Goal: Task Accomplishment & Management: Use online tool/utility

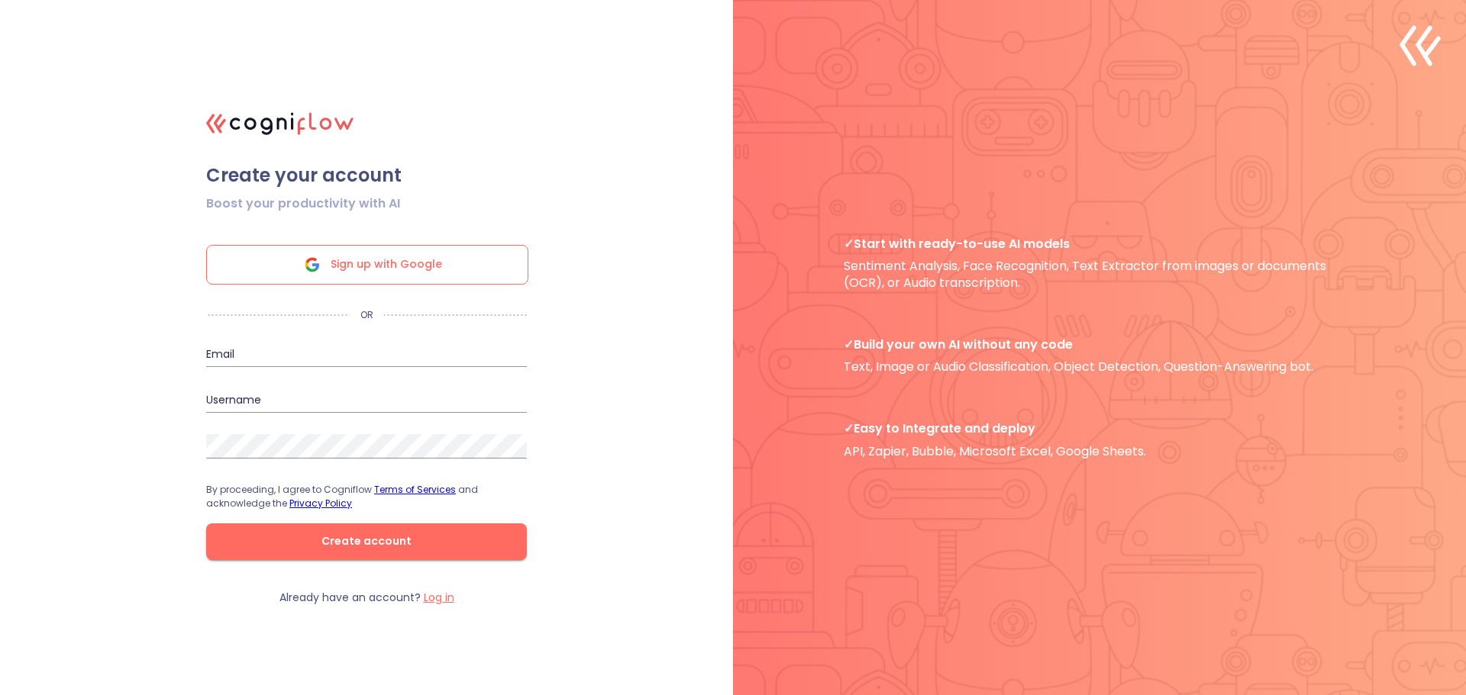
click at [814, 321] on div at bounding box center [1099, 347] width 733 height 695
click at [398, 273] on span "Sign up with Google" at bounding box center [386, 265] width 111 height 38
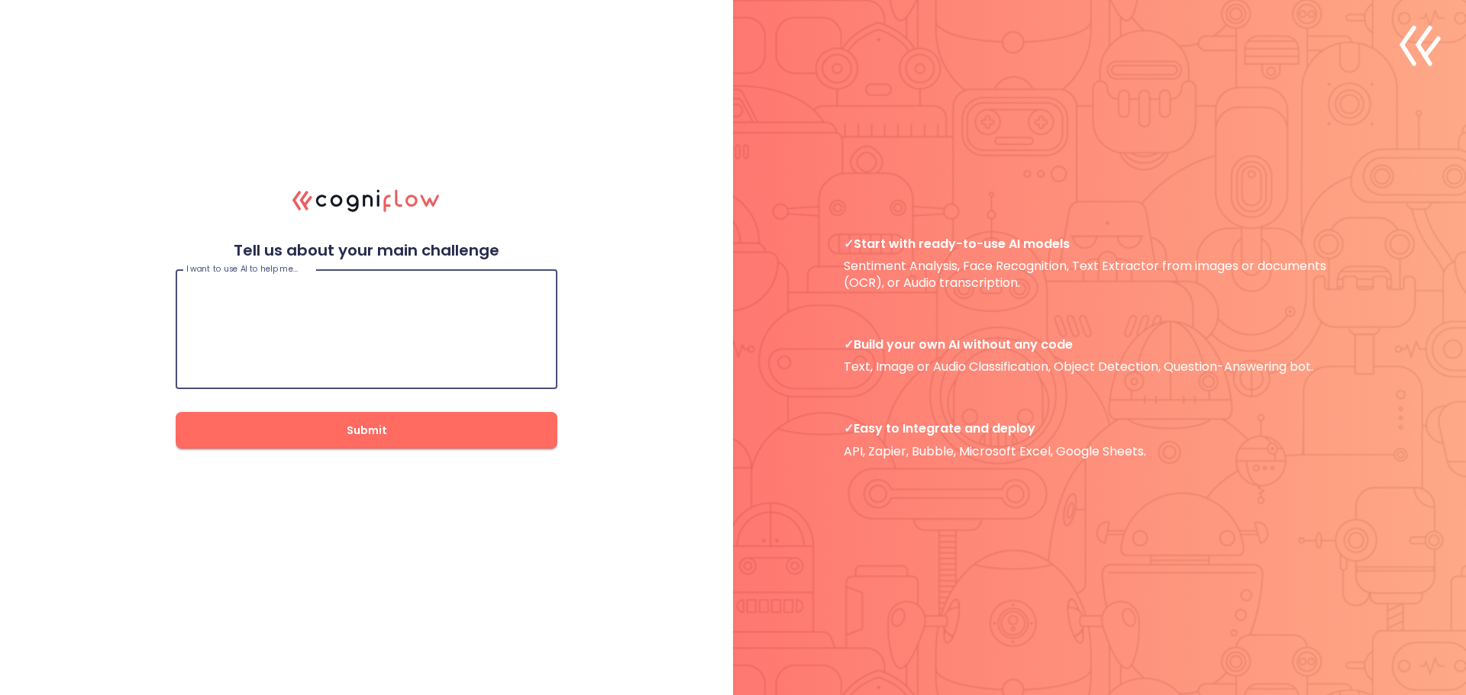
click at [382, 308] on textarea at bounding box center [366, 330] width 360 height 92
type textarea "communicate and answer questions and queries from tons of documents"
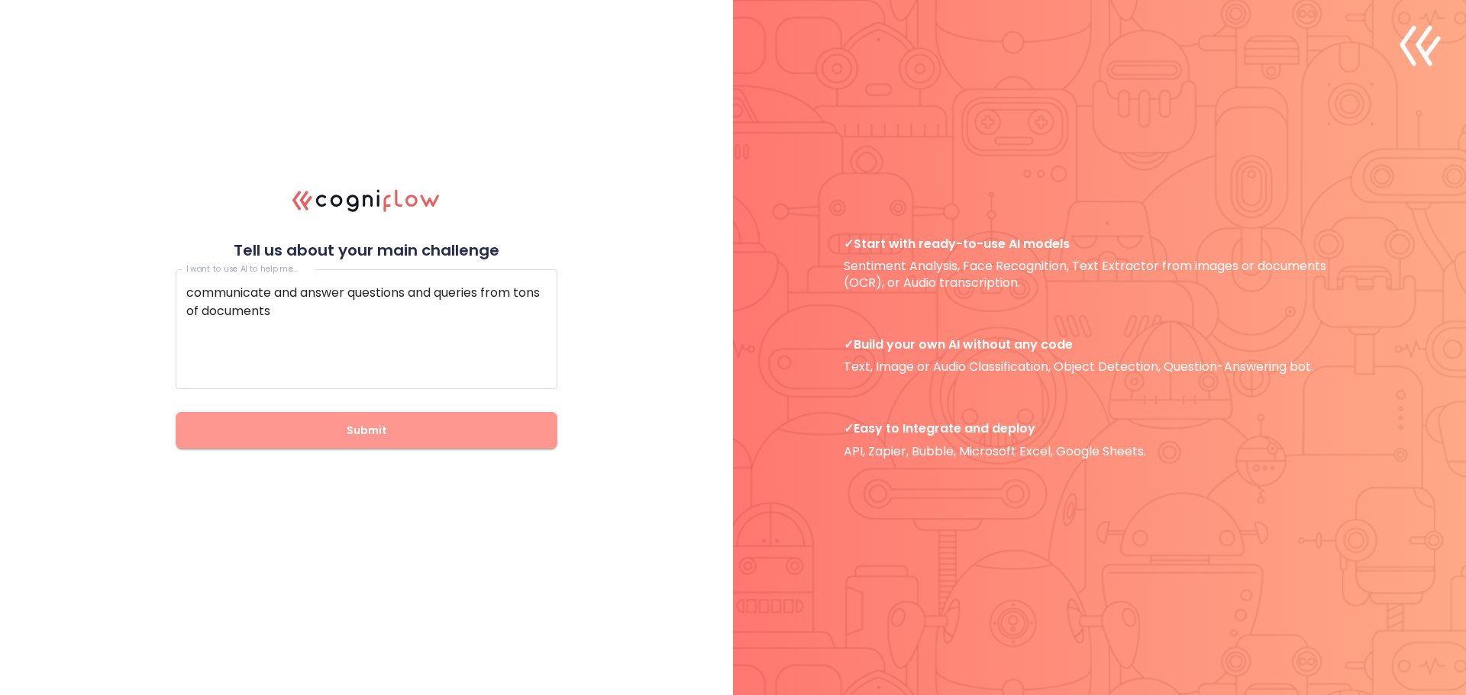
click at [369, 427] on span "Submit" at bounding box center [366, 430] width 333 height 19
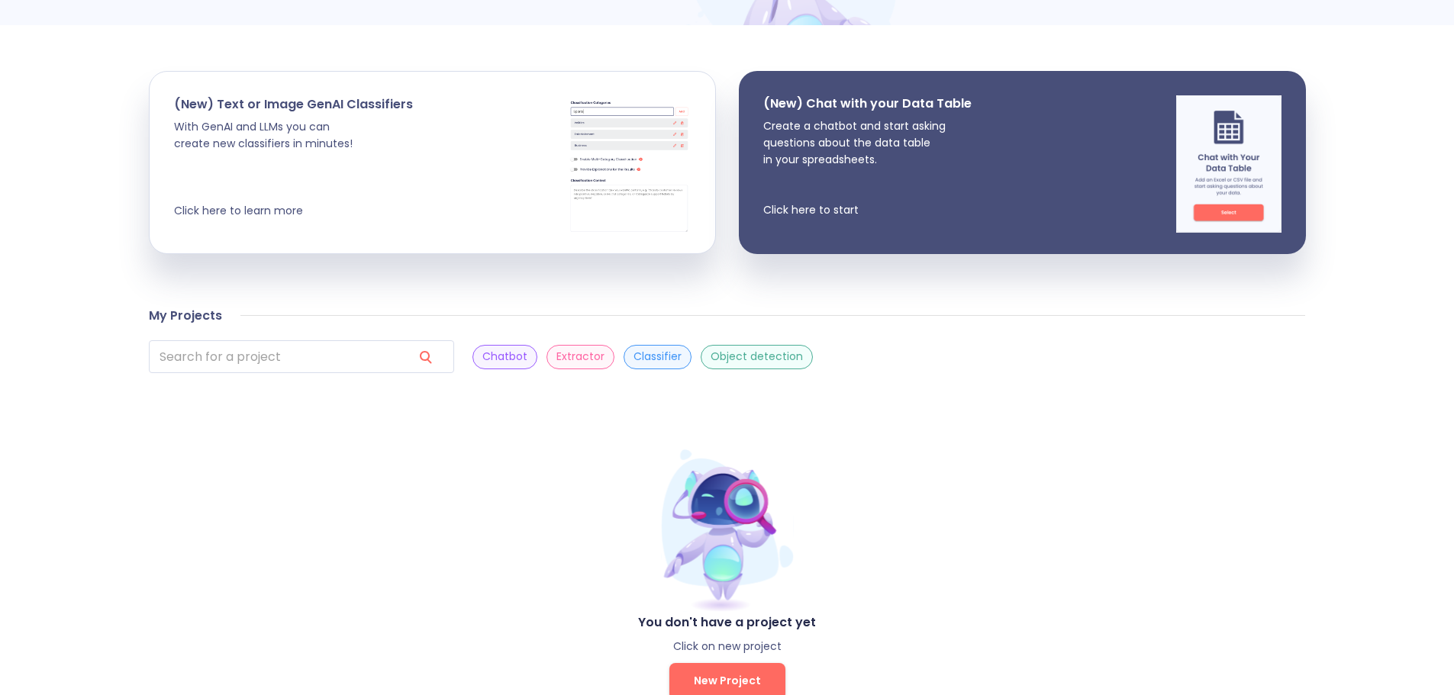
scroll to position [279, 0]
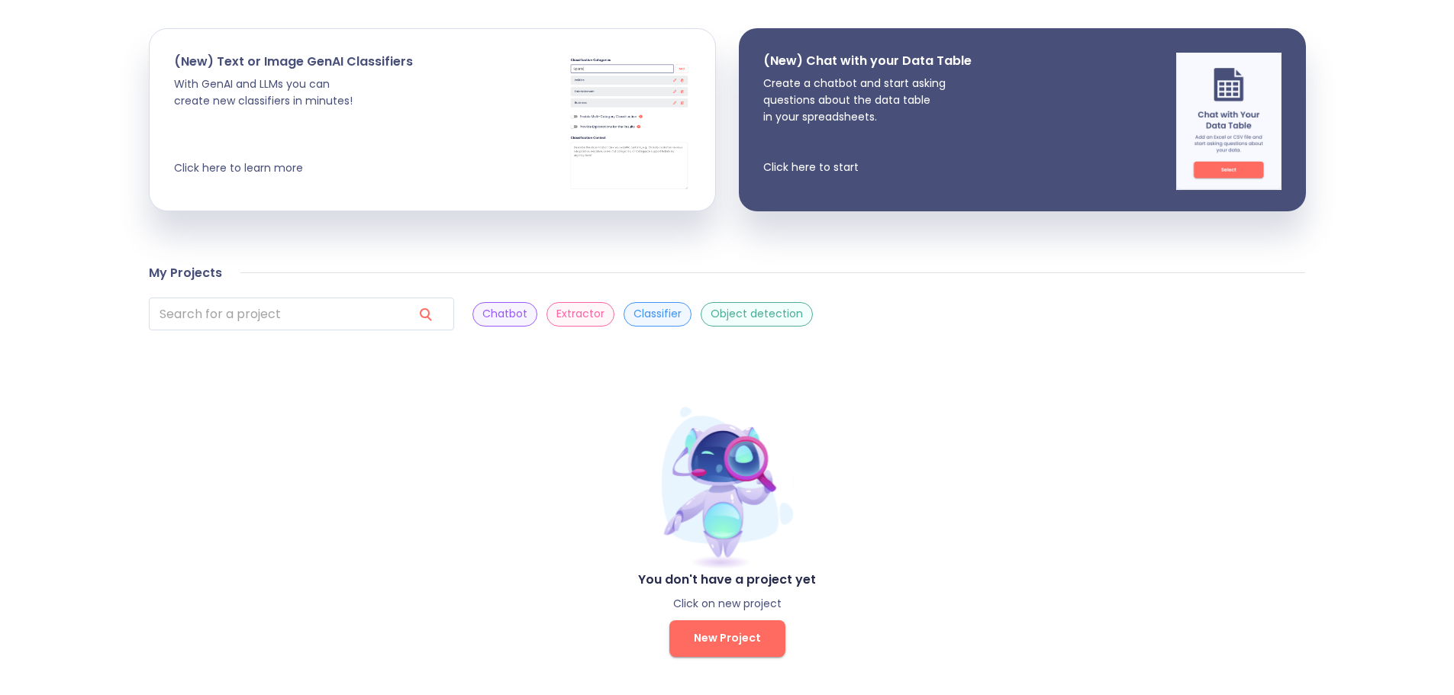
click at [764, 636] on button "New Project" at bounding box center [727, 639] width 116 height 37
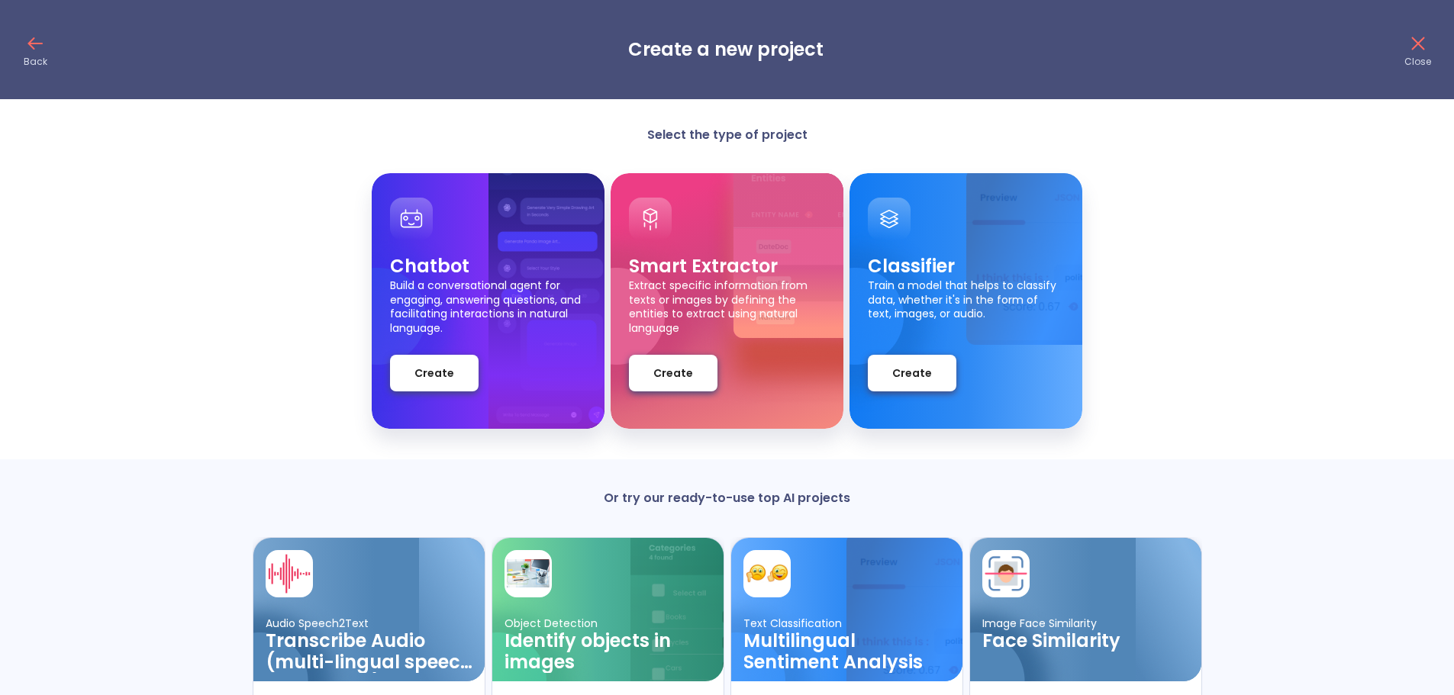
scroll to position [134, 0]
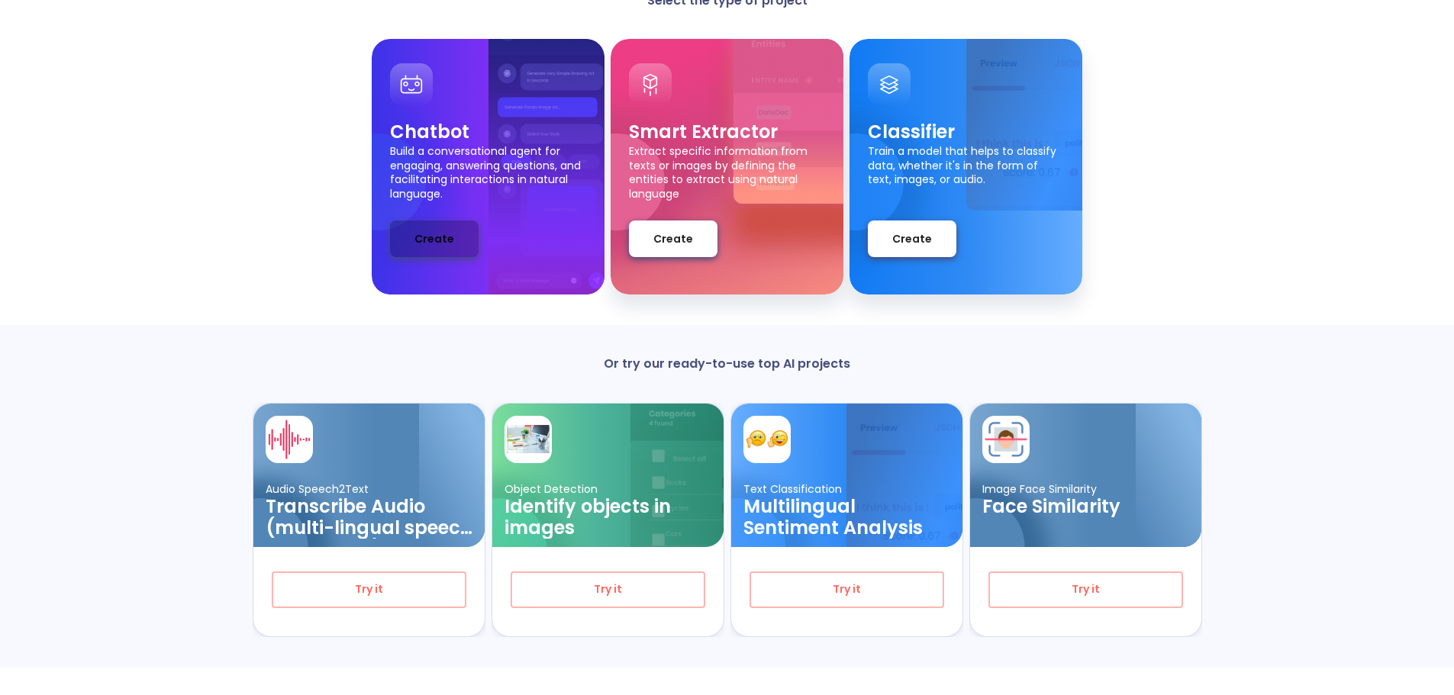
click at [440, 237] on span "Create" at bounding box center [434, 239] width 40 height 19
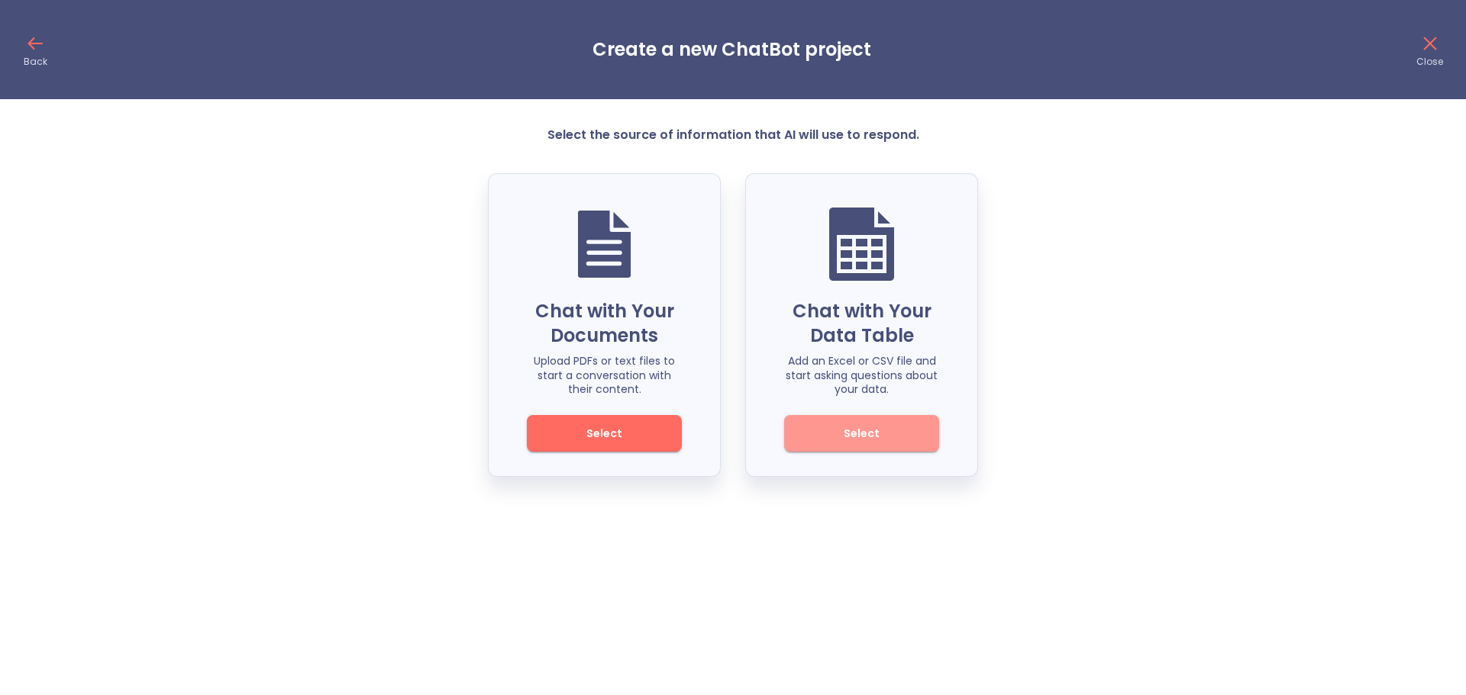
click at [843, 450] on button "Select" at bounding box center [861, 433] width 155 height 37
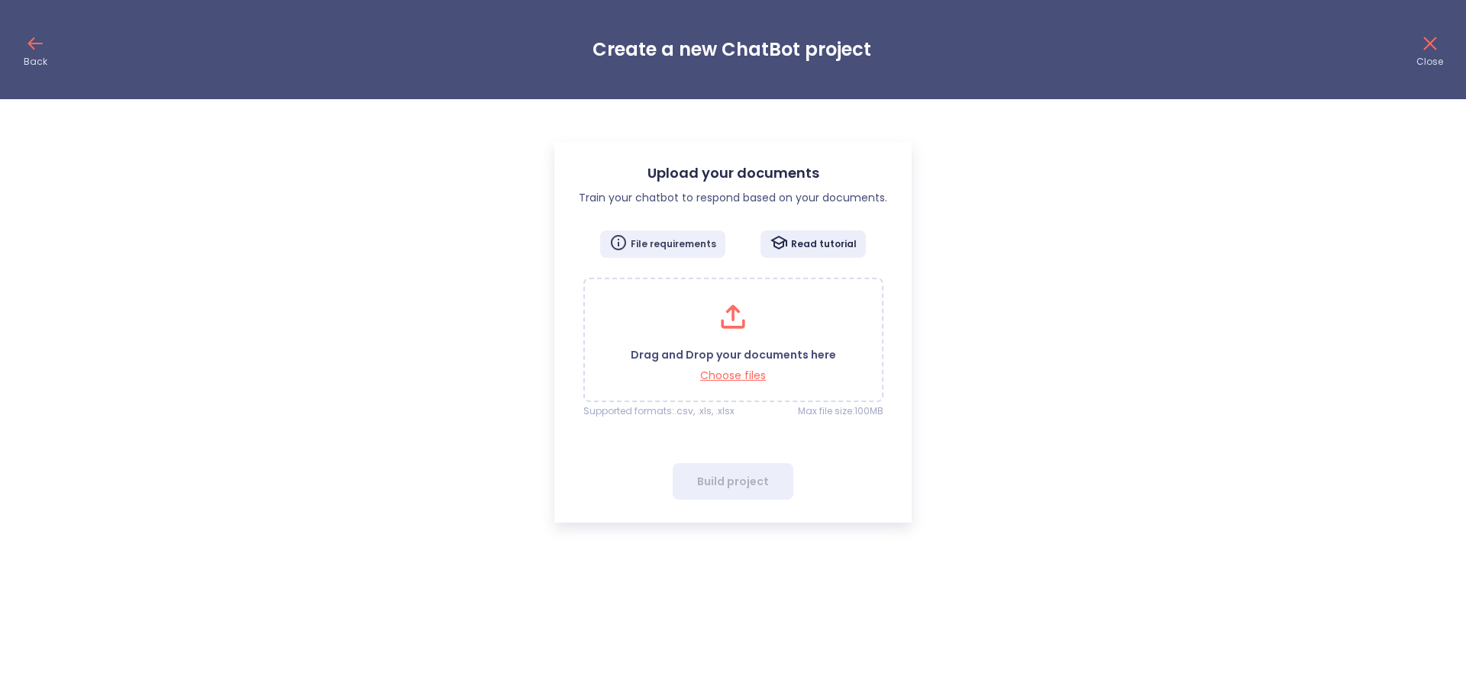
click at [687, 246] on p "File requirements" at bounding box center [673, 244] width 85 height 12
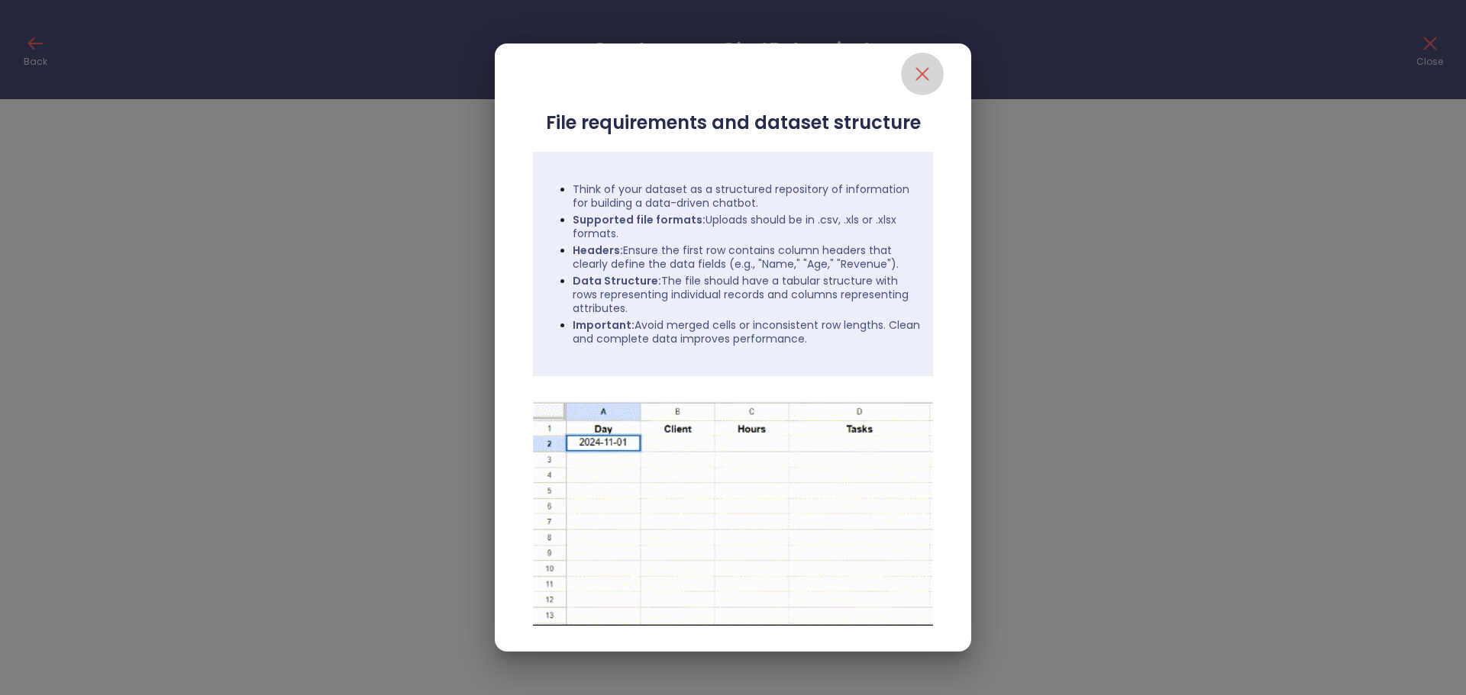
click at [925, 69] on icon "close" at bounding box center [922, 74] width 24 height 24
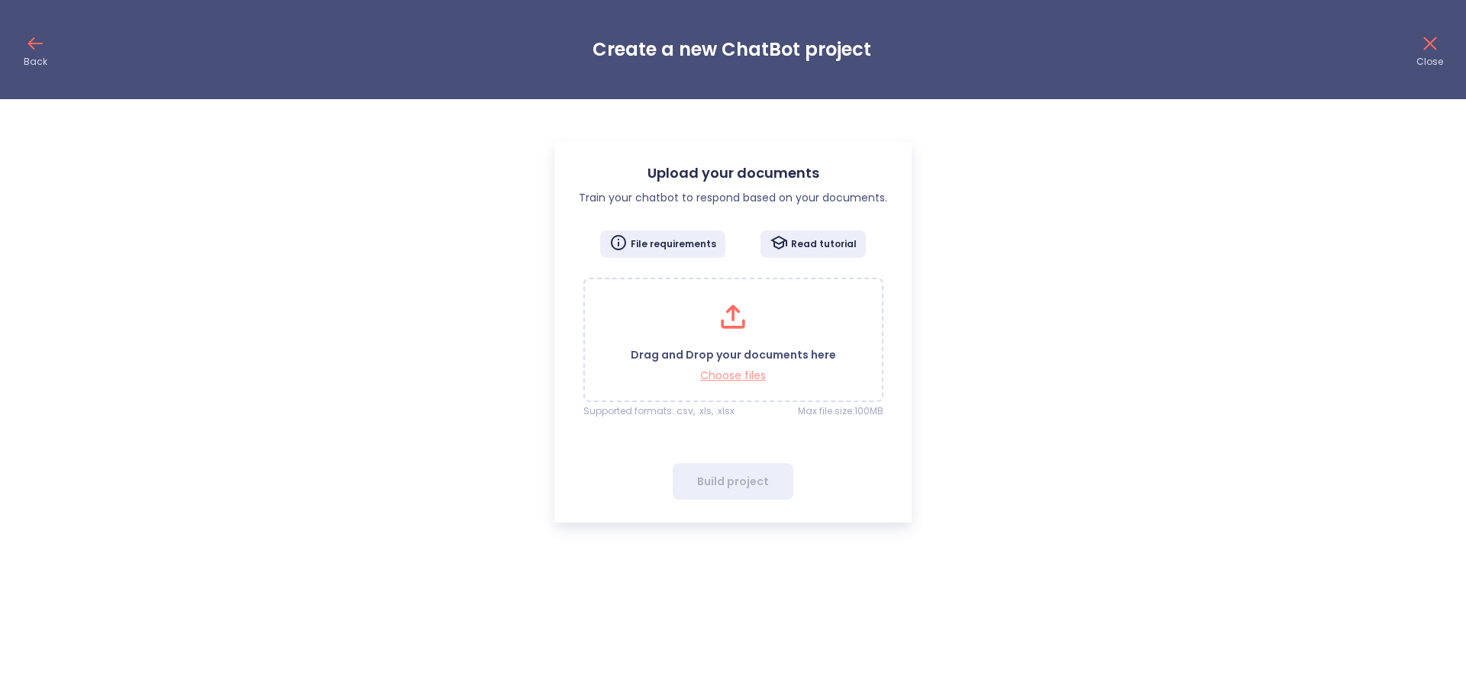
click at [745, 373] on p "Choose files" at bounding box center [733, 376] width 205 height 15
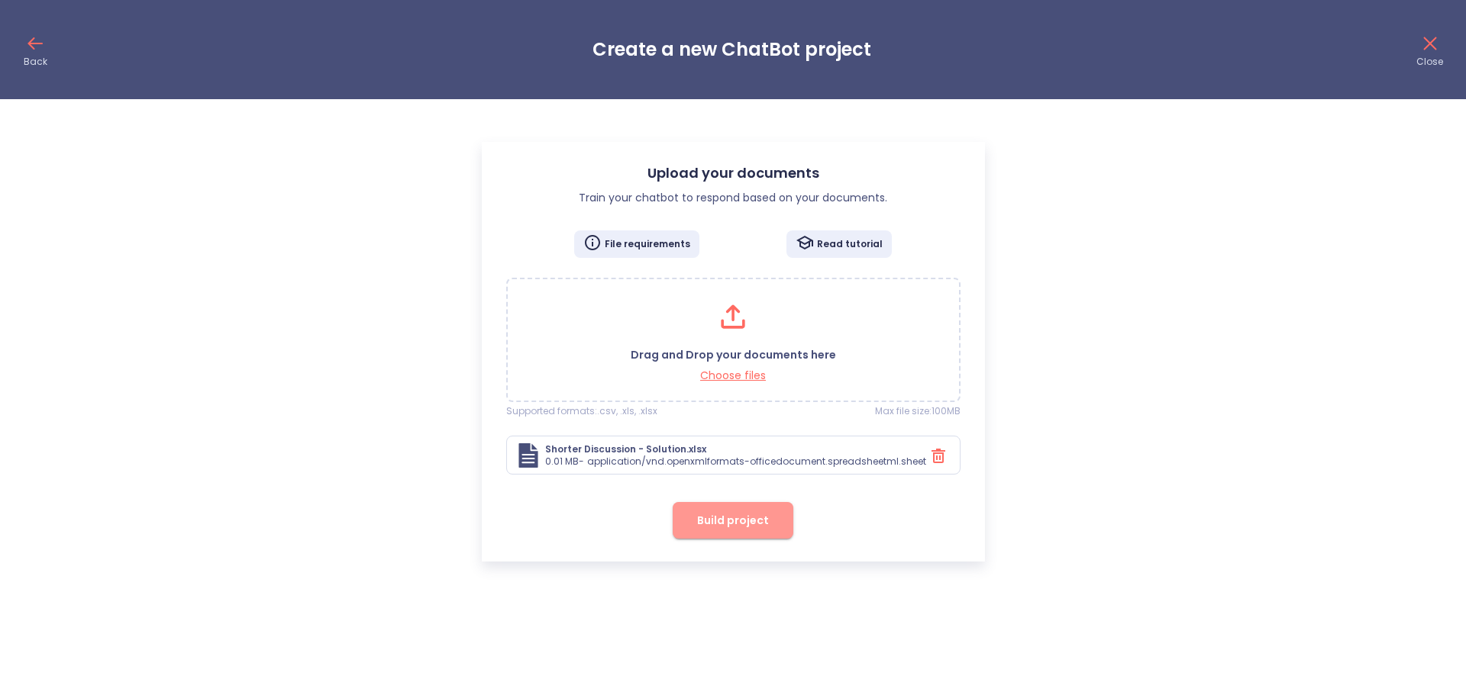
click at [769, 537] on button "Build project" at bounding box center [732, 520] width 121 height 37
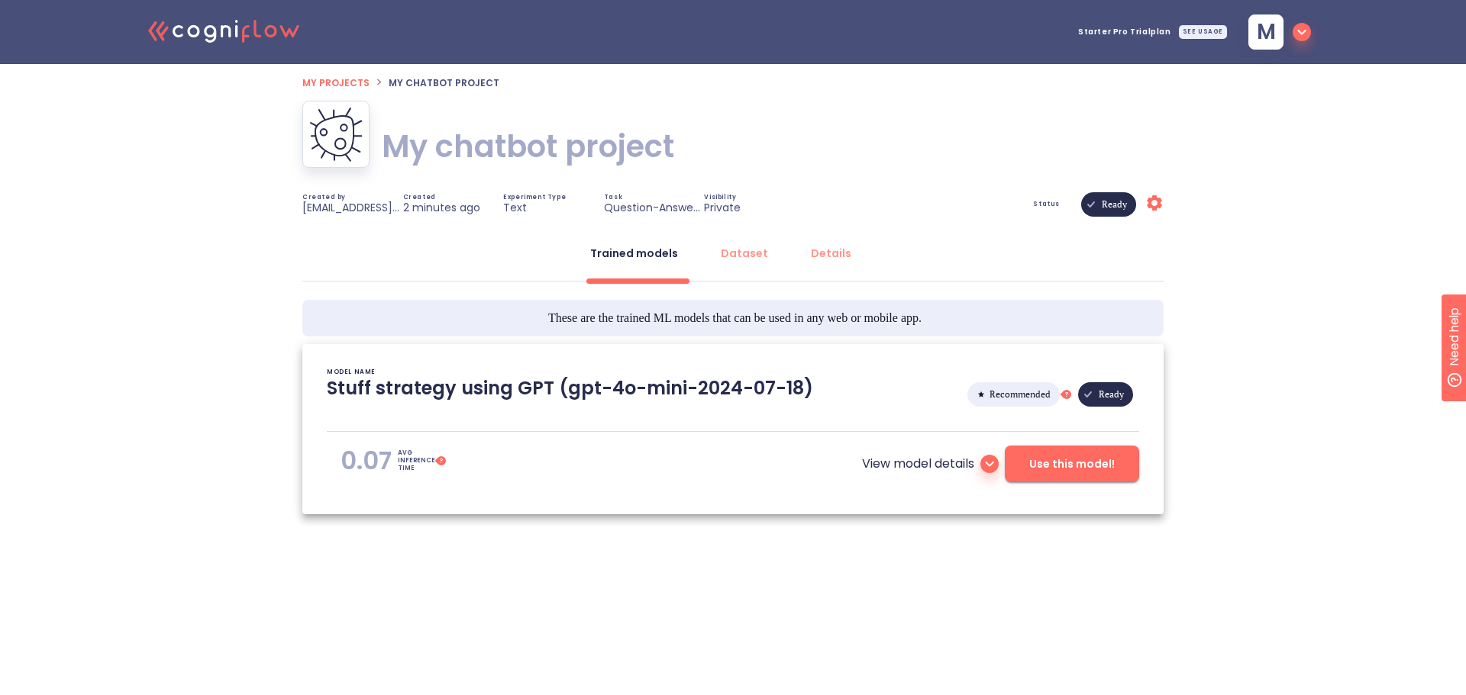
type textarea "[[DATE] 22:44:07]- Starting with download required files from shared storage [[…"
click at [748, 245] on button "Dataset" at bounding box center [744, 253] width 66 height 37
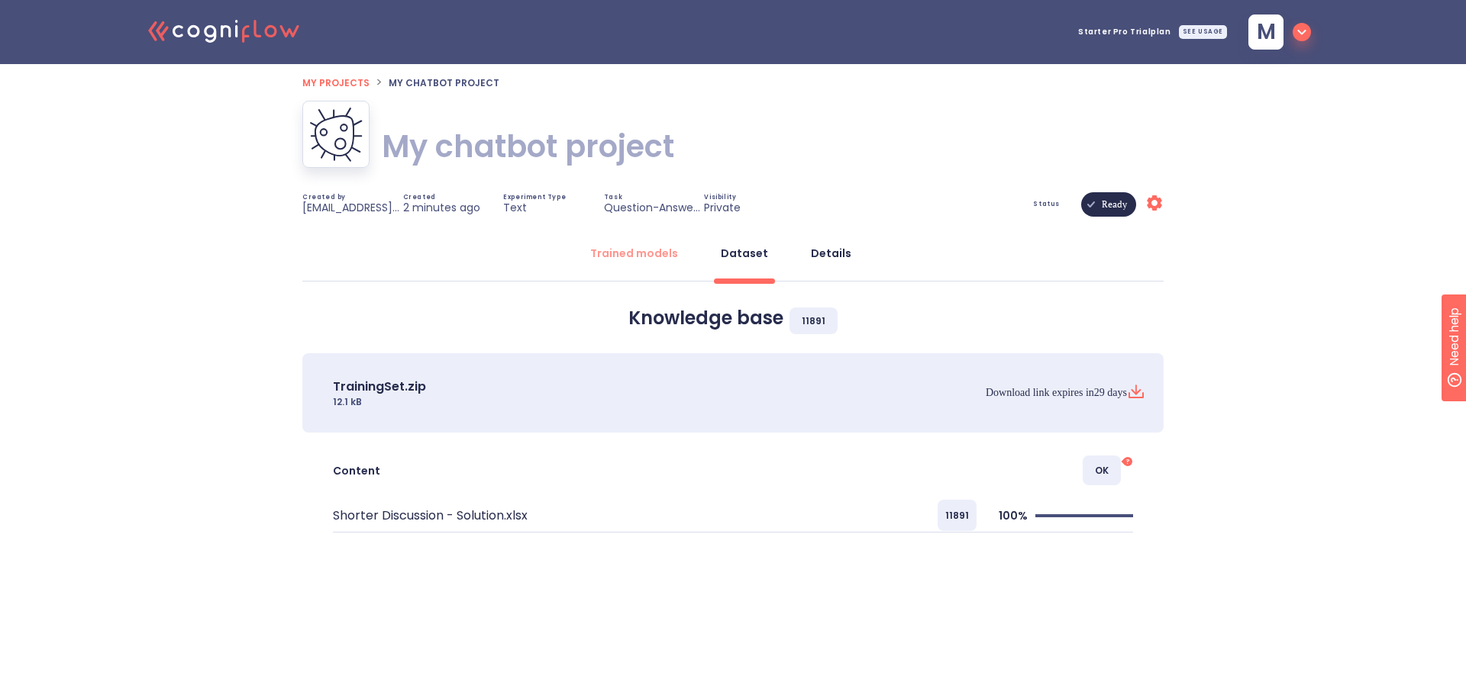
click at [834, 250] on div "Details" at bounding box center [831, 253] width 40 height 15
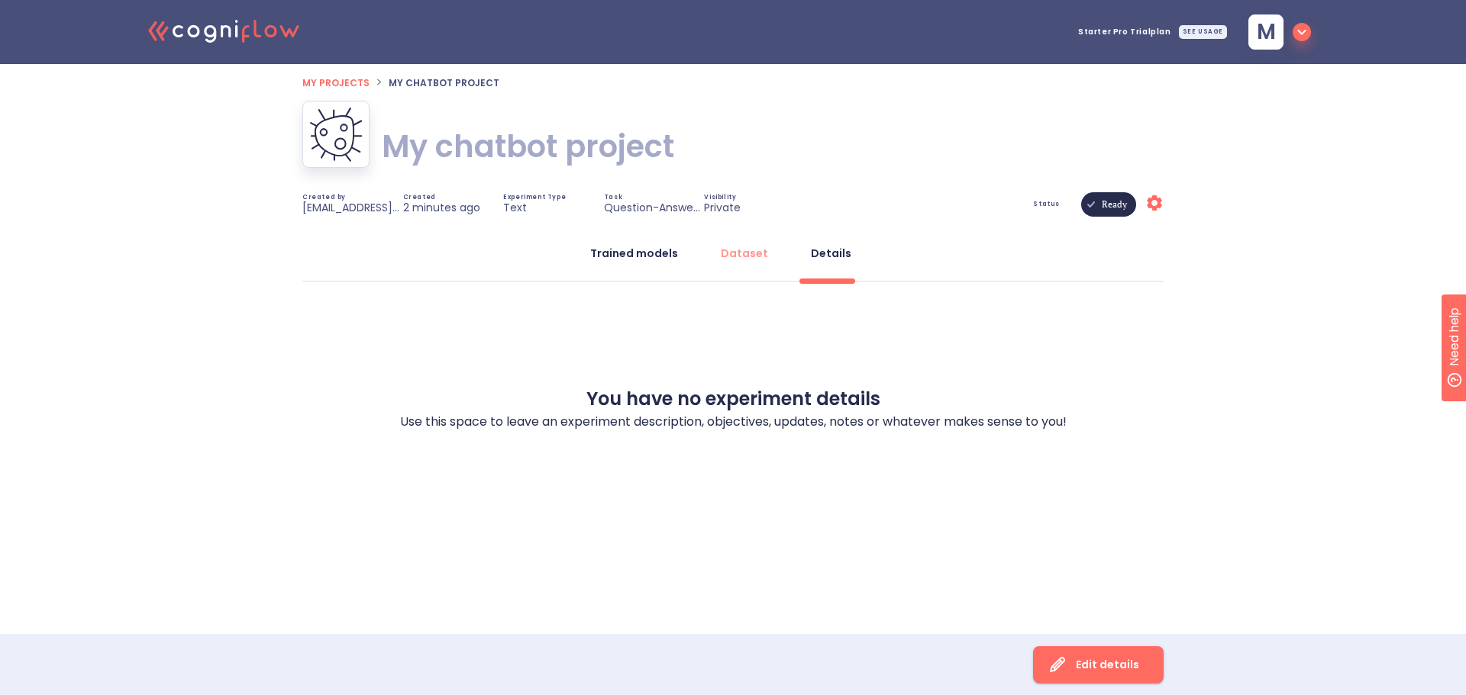
click at [643, 245] on button "Trained models" at bounding box center [634, 253] width 106 height 37
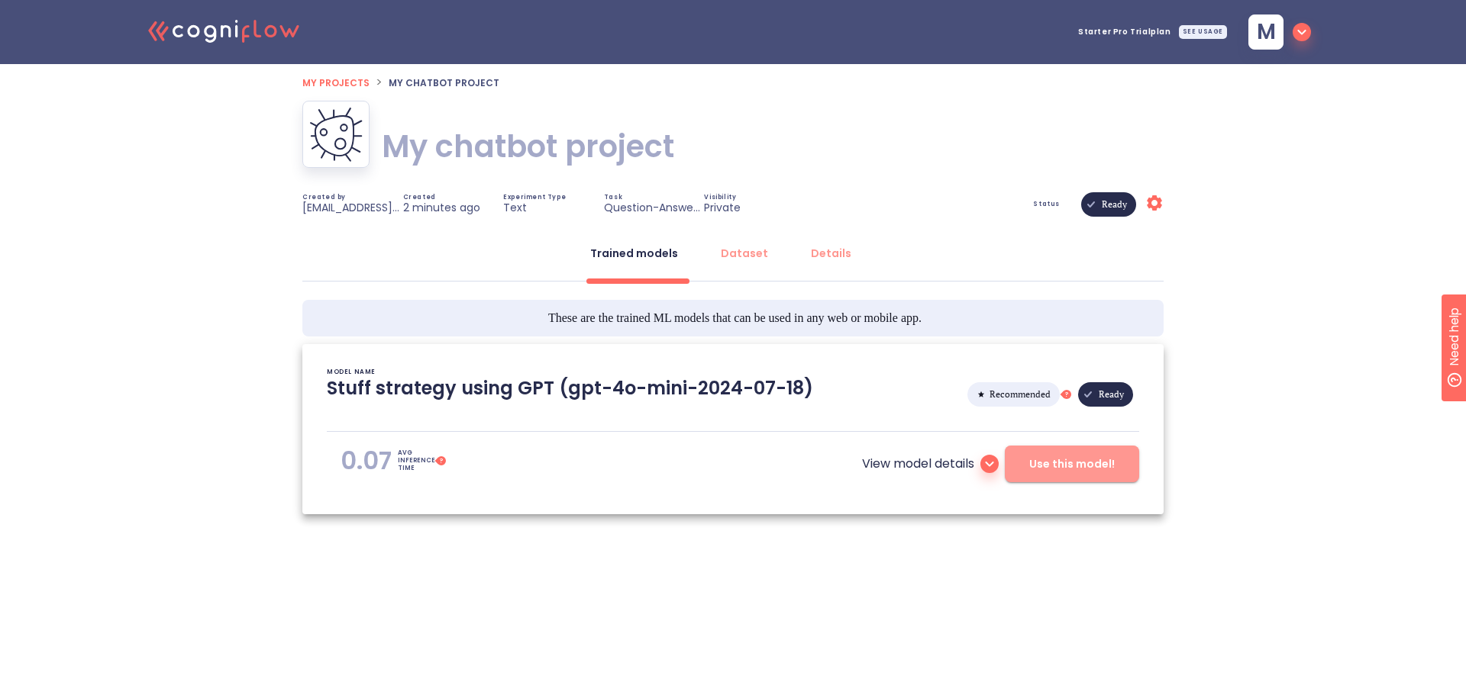
click at [1043, 456] on span "Use this model!" at bounding box center [1071, 464] width 85 height 19
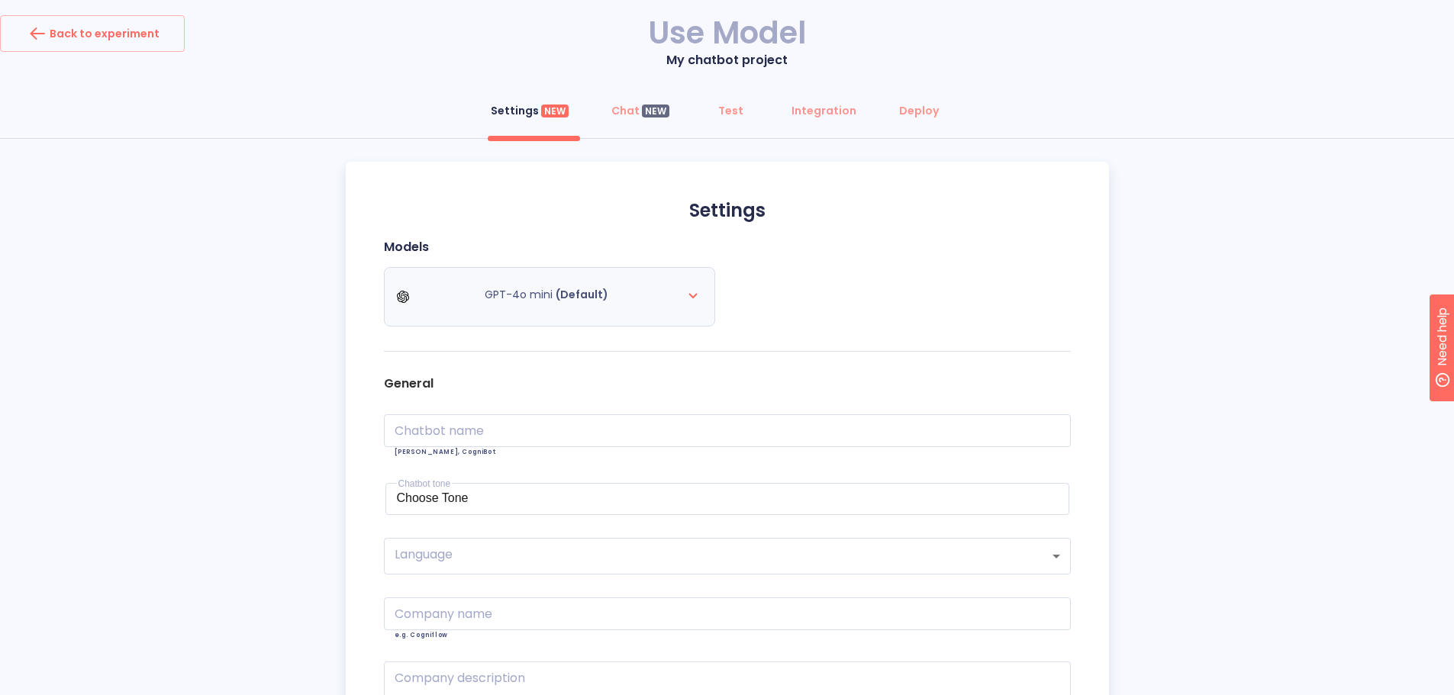
click at [425, 305] on div "GPT-4o mini (Default)" at bounding box center [549, 297] width 305 height 43
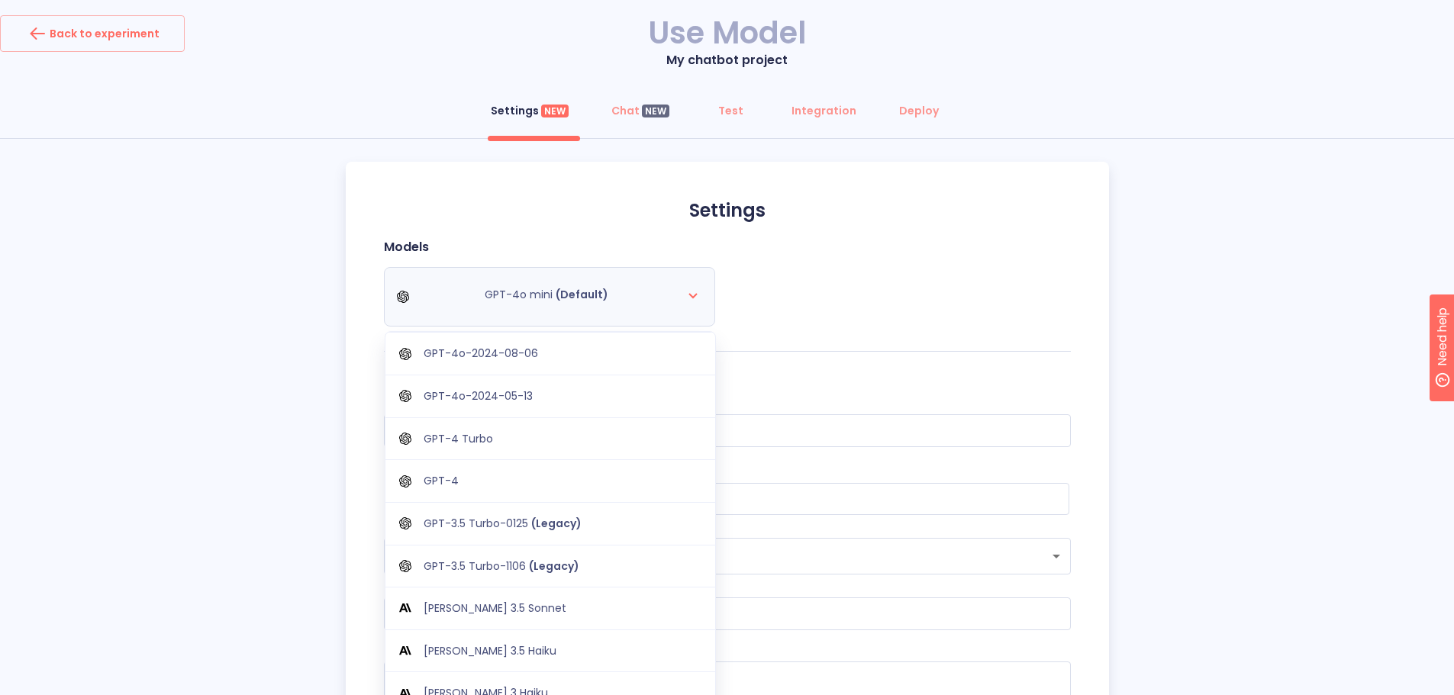
click at [425, 305] on div "GPT-4o mini (Default) GPT-4o-2024-08-06 GPT-4o-2024-05-13 GPT-4 Turbo GPT-4 GPT…" at bounding box center [549, 297] width 305 height 43
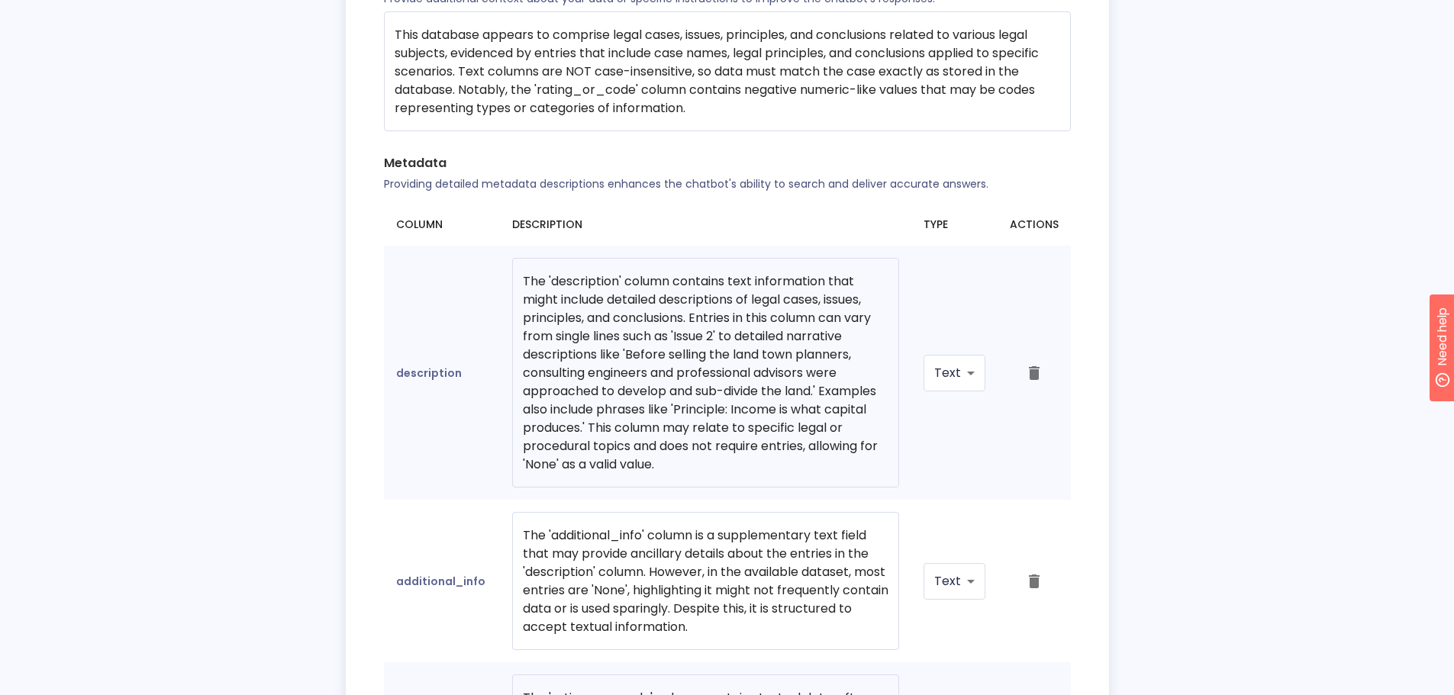
scroll to position [1186, 0]
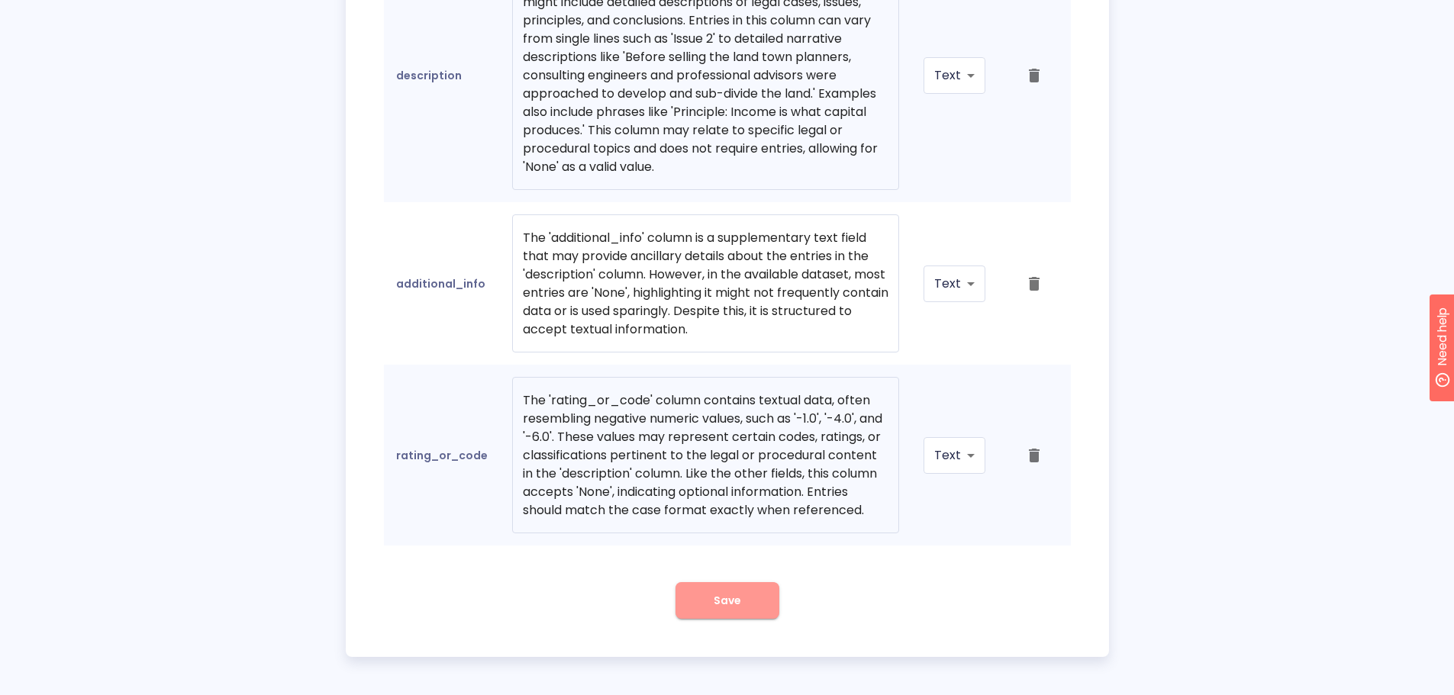
click at [716, 603] on span "Save" at bounding box center [727, 601] width 27 height 19
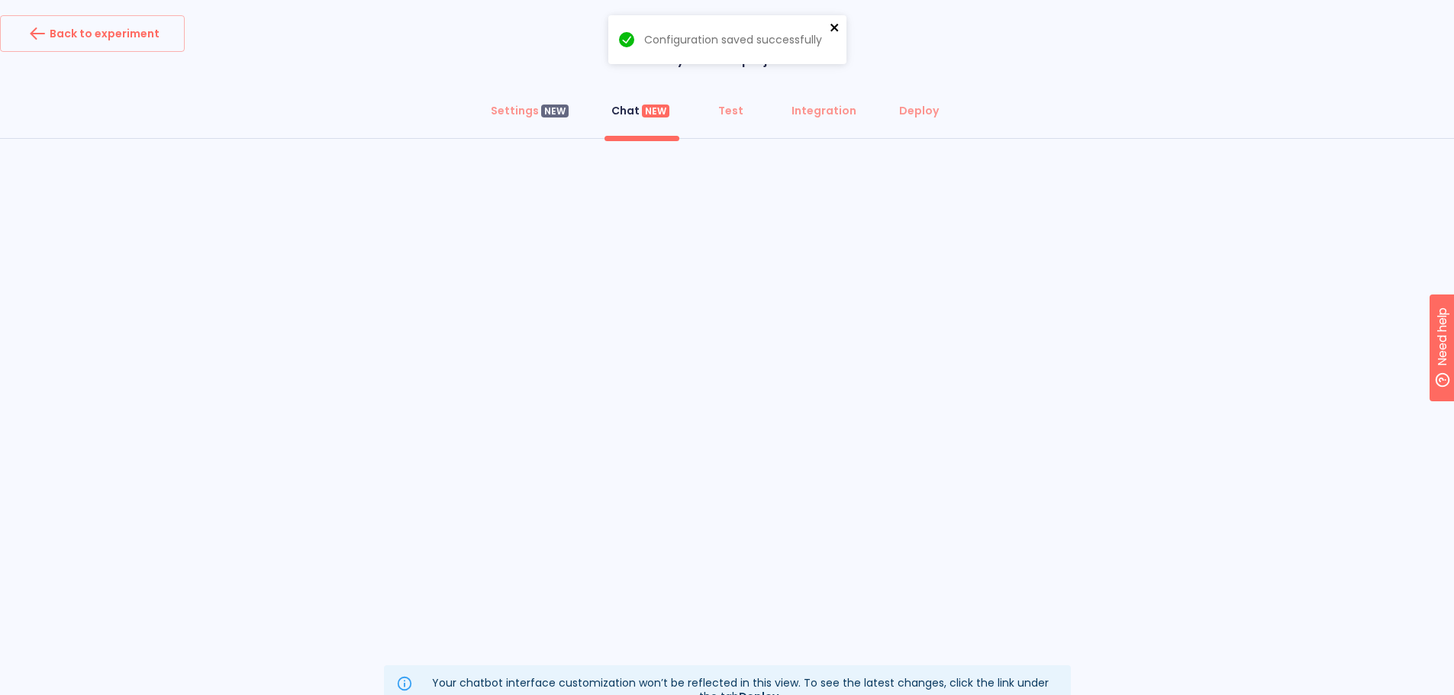
click at [832, 24] on icon "close" at bounding box center [835, 27] width 11 height 12
click at [814, 108] on div "Integration" at bounding box center [824, 110] width 65 height 15
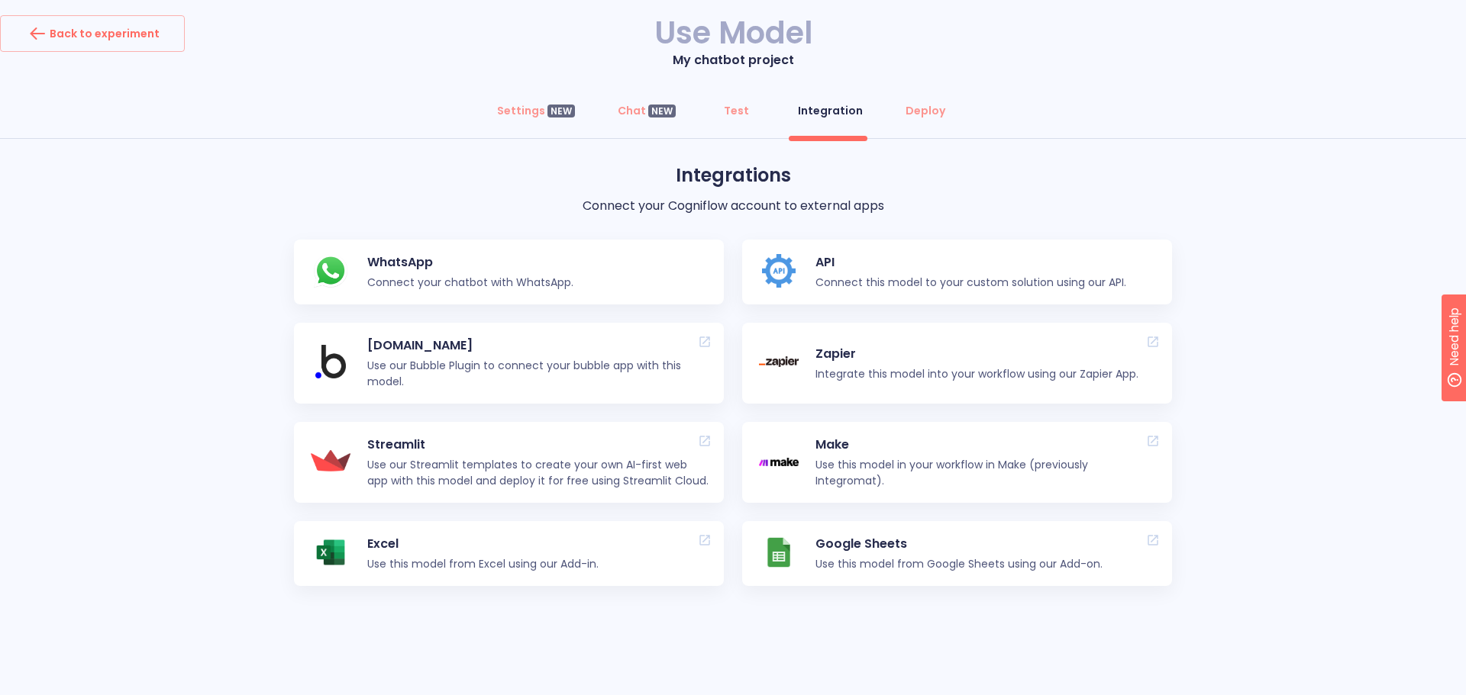
click at [847, 275] on p "Connect this model to your custom solution using our API." at bounding box center [970, 283] width 311 height 16
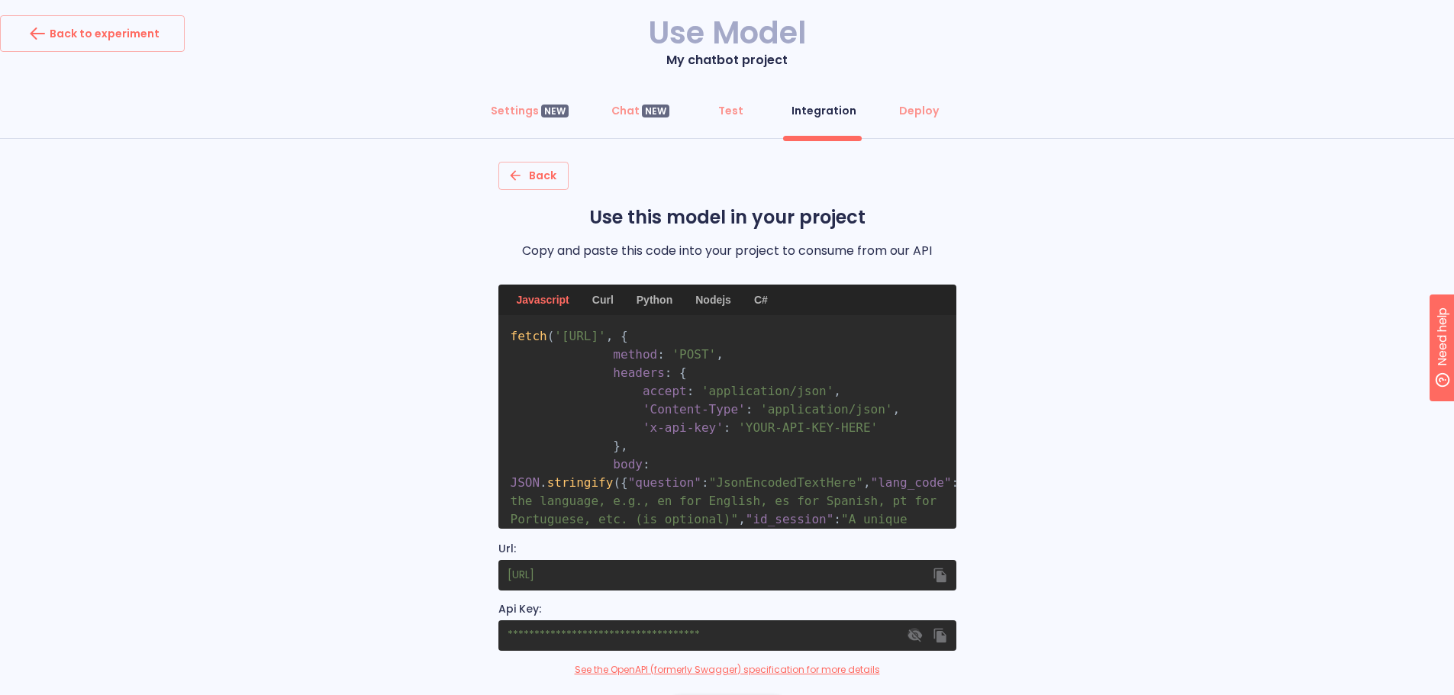
click at [914, 636] on icon "button" at bounding box center [914, 634] width 15 height 15
